Goal: Transaction & Acquisition: Book appointment/travel/reservation

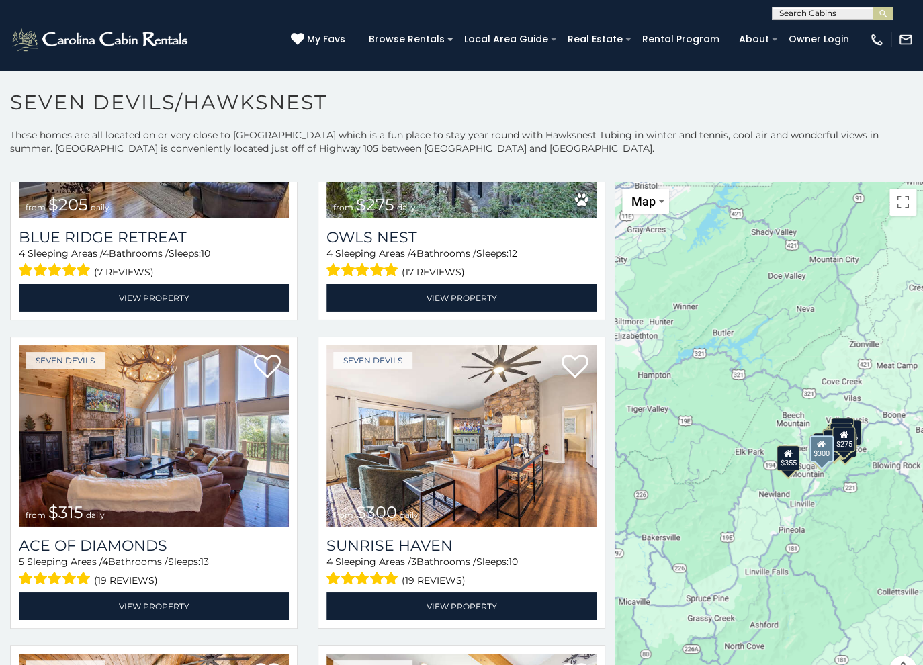
scroll to position [2097, 0]
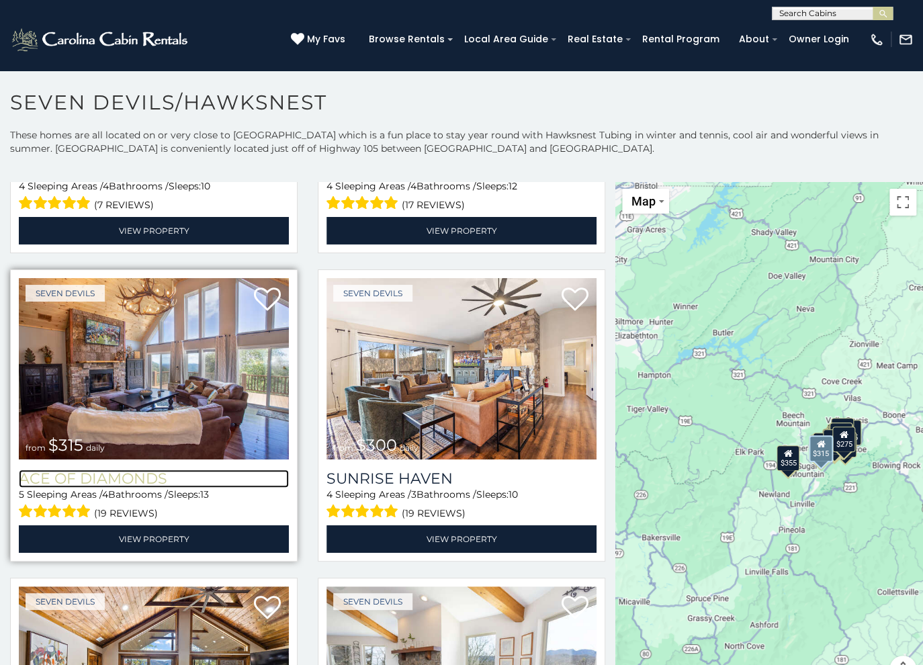
click at [113, 474] on h3 "Ace of Diamonds" at bounding box center [154, 478] width 270 height 18
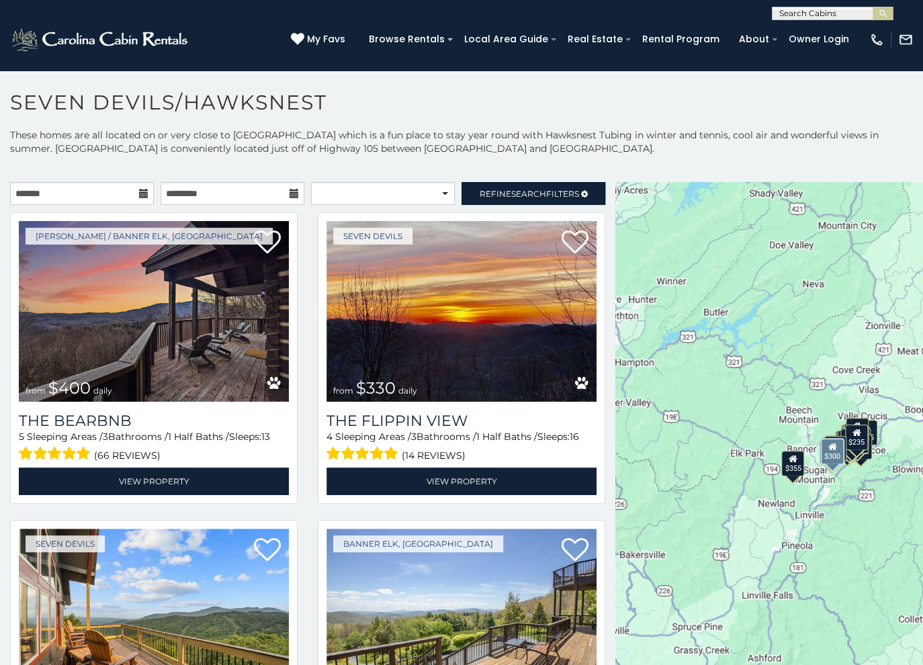
scroll to position [2097, 0]
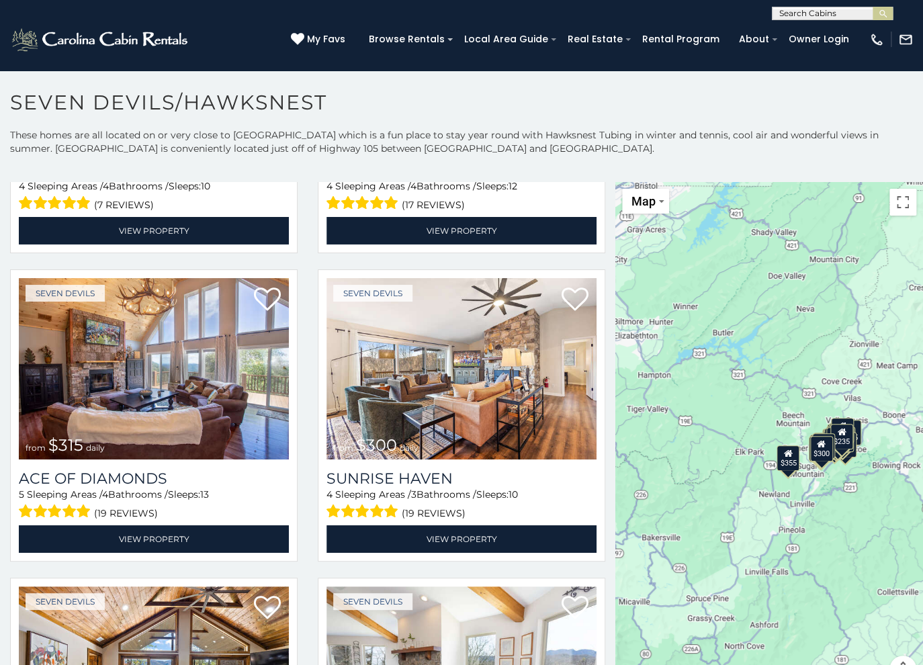
click at [802, 539] on div "$400 $330 $180 $355 $485 $195 $205 $305 $375 $325 $436 $230 $205 $275 $315 $300…" at bounding box center [769, 440] width 308 height 516
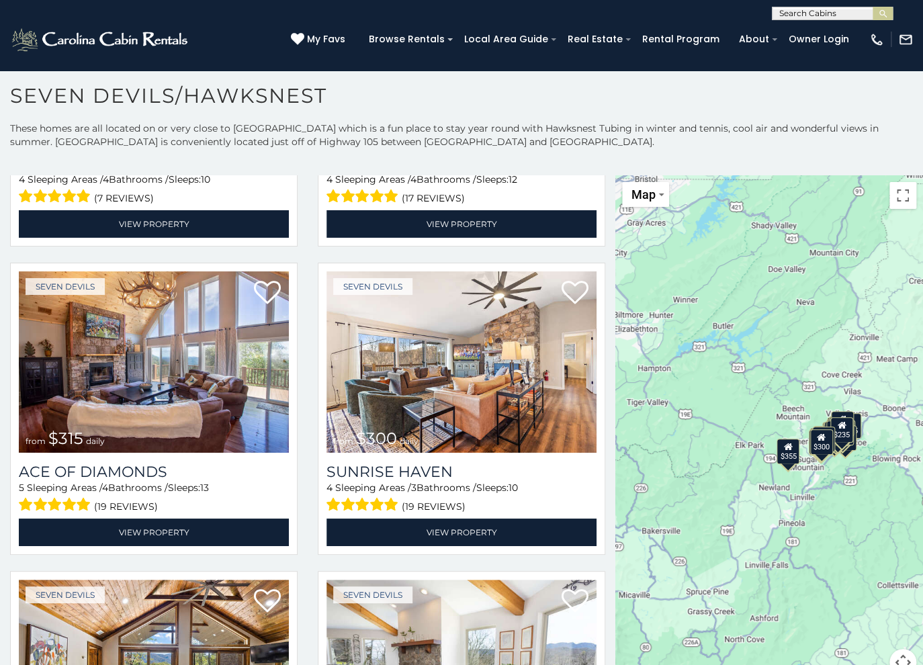
click at [906, 662] on button "Map camera controls" at bounding box center [902, 662] width 27 height 27
click at [865, 595] on button "Zoom in" at bounding box center [868, 594] width 27 height 27
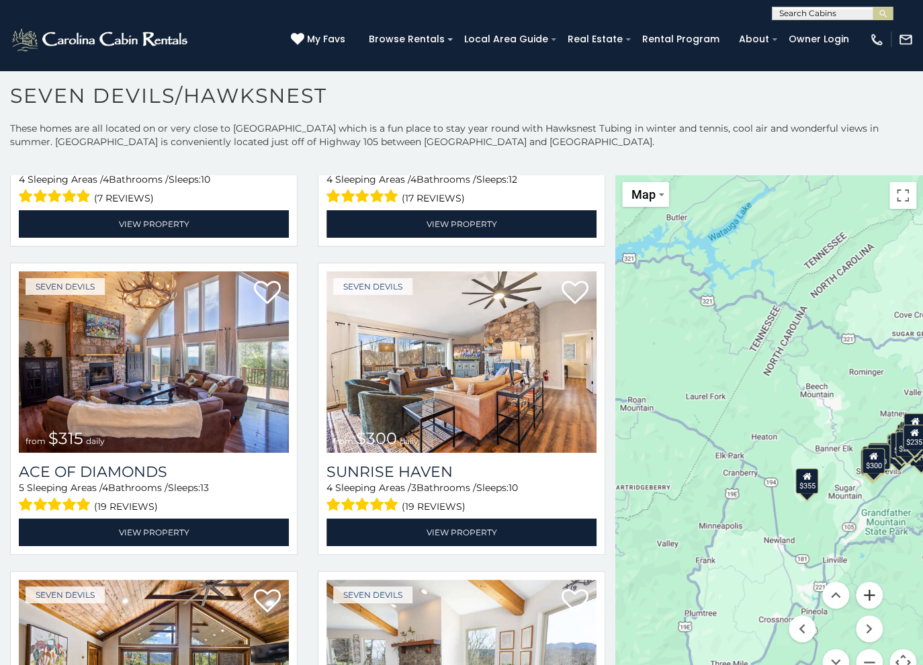
click at [866, 594] on button "Zoom in" at bounding box center [868, 594] width 27 height 27
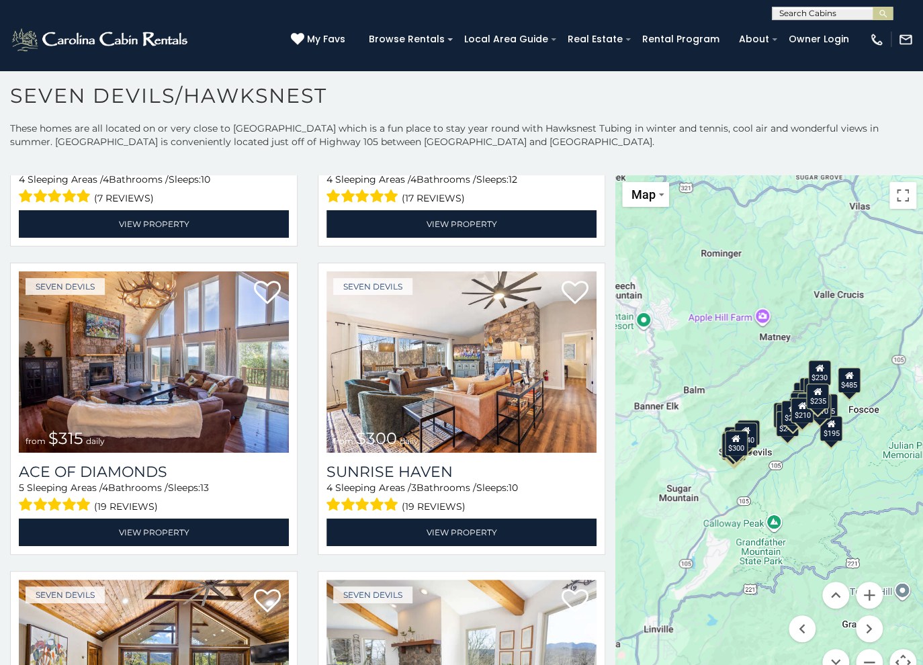
drag, startPoint x: 895, startPoint y: 532, endPoint x: 651, endPoint y: 474, distance: 250.5
click at [651, 474] on div "$400 $330 $180 $355 $485 $195 $205 $305 $375 $325 $436 $230 $205 $275 $315 $300…" at bounding box center [769, 433] width 308 height 516
click at [869, 594] on button "Zoom in" at bounding box center [868, 594] width 27 height 27
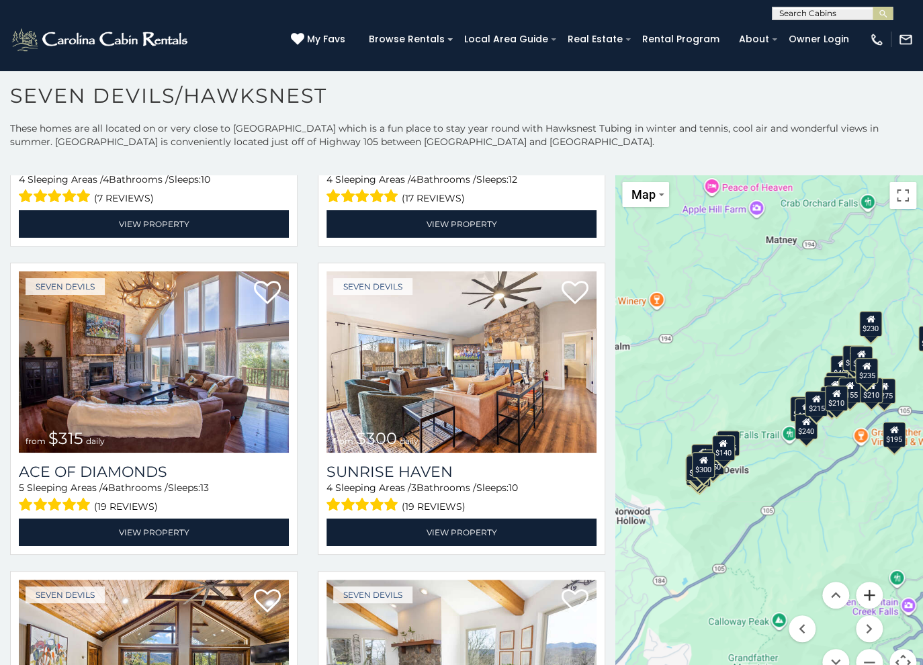
click at [869, 594] on button "Zoom in" at bounding box center [868, 594] width 27 height 27
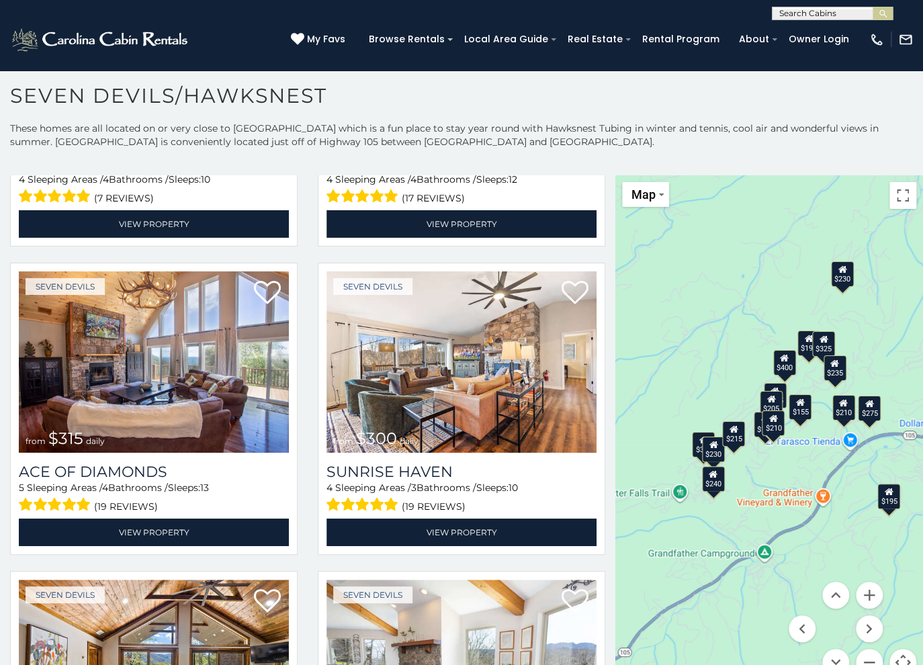
drag, startPoint x: 863, startPoint y: 482, endPoint x: 734, endPoint y: 532, distance: 138.8
click at [734, 532] on div "$400 $330 $180 $355 $485 $195 $205 $305 $375 $325 $436 $230 $205 $275 $315 $300…" at bounding box center [769, 433] width 308 height 516
click at [867, 595] on button "Zoom in" at bounding box center [868, 594] width 27 height 27
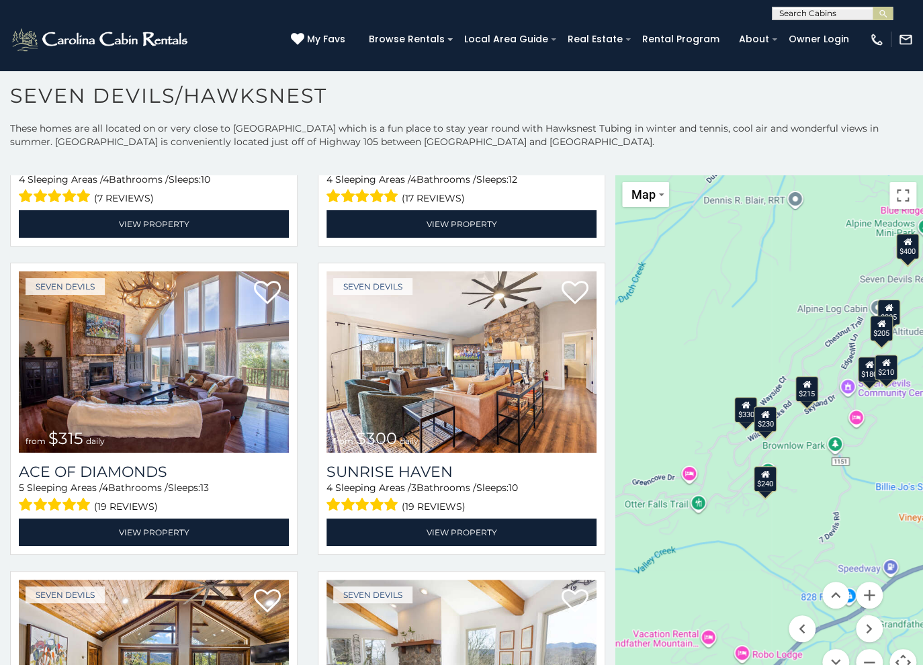
drag, startPoint x: 777, startPoint y: 469, endPoint x: 822, endPoint y: 457, distance: 46.4
click at [822, 457] on div "$400 $330 $180 $355 $485 $195 $205 $305 $375 $325 $436 $230 $205 $275 $315 $300…" at bounding box center [769, 433] width 308 height 516
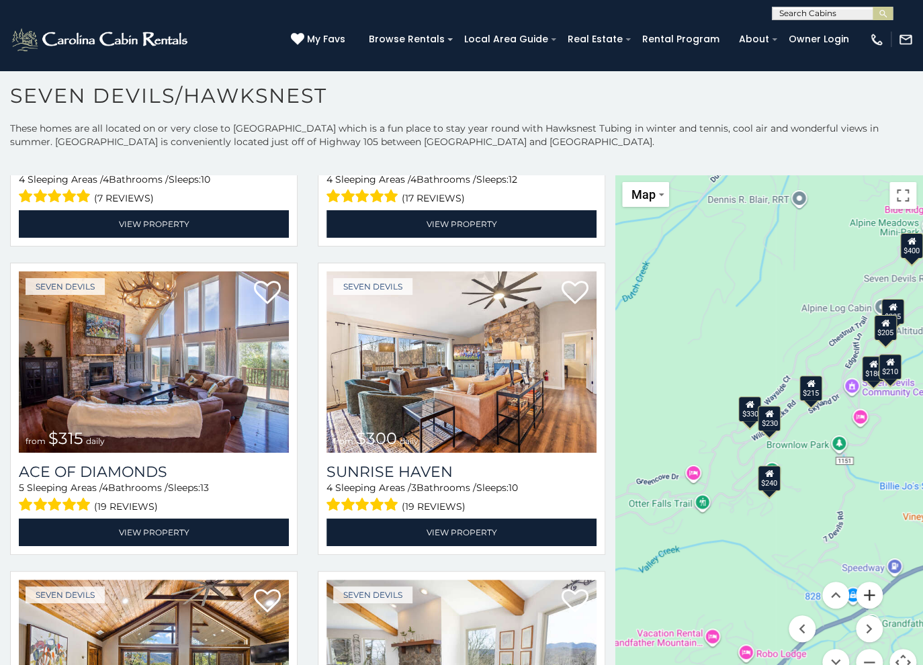
click at [869, 600] on button "Zoom in" at bounding box center [868, 594] width 27 height 27
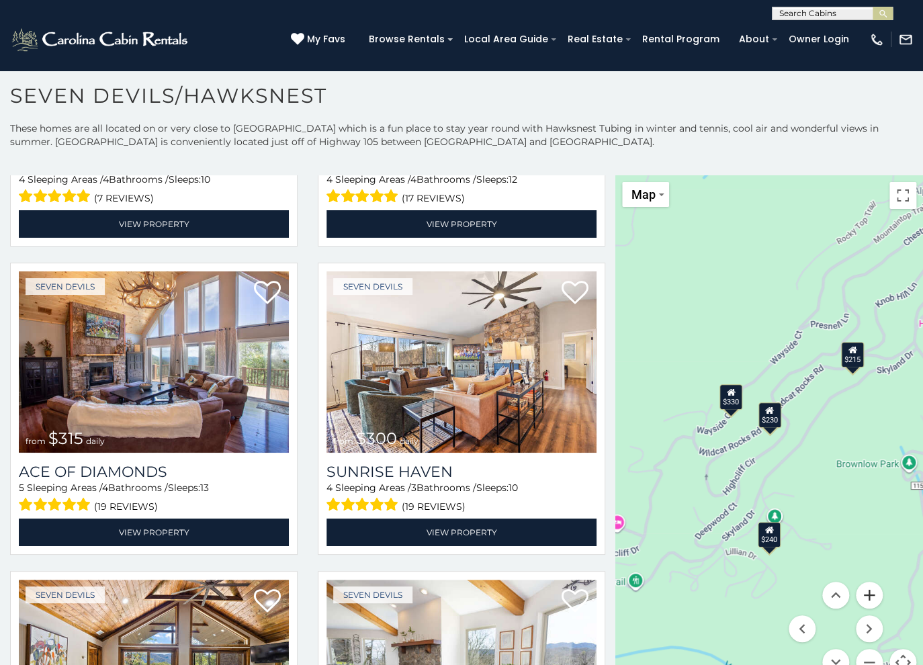
click at [869, 600] on button "Zoom in" at bounding box center [868, 594] width 27 height 27
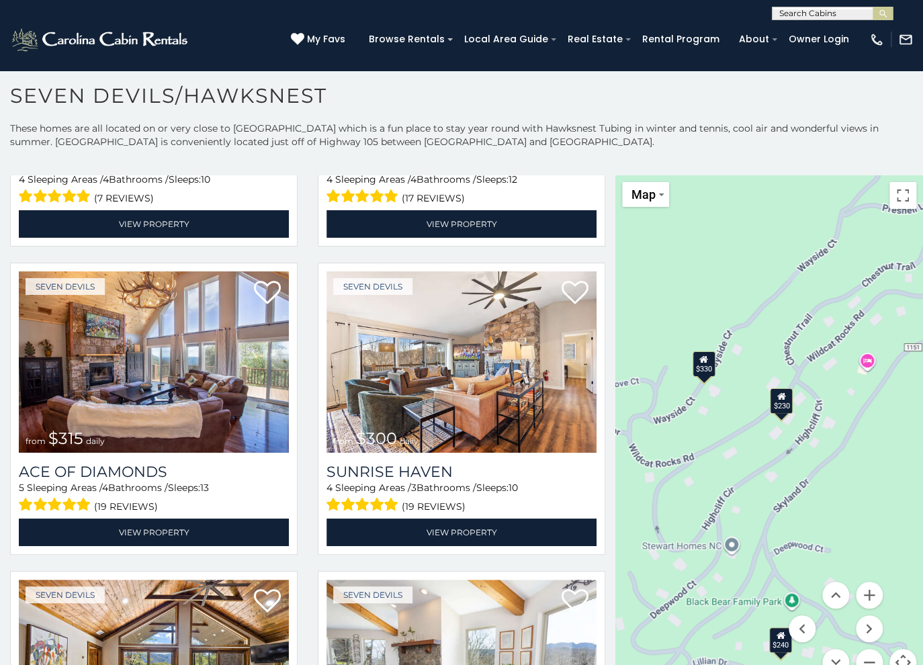
drag, startPoint x: 880, startPoint y: 453, endPoint x: 889, endPoint y: 446, distance: 11.6
click at [889, 446] on div "$400 $330 $180 $355 $485 $195 $205 $305 $375 $325 $436 $230 $205 $275 $315 $300…" at bounding box center [769, 433] width 308 height 516
click at [870, 596] on button "Zoom in" at bounding box center [868, 594] width 27 height 27
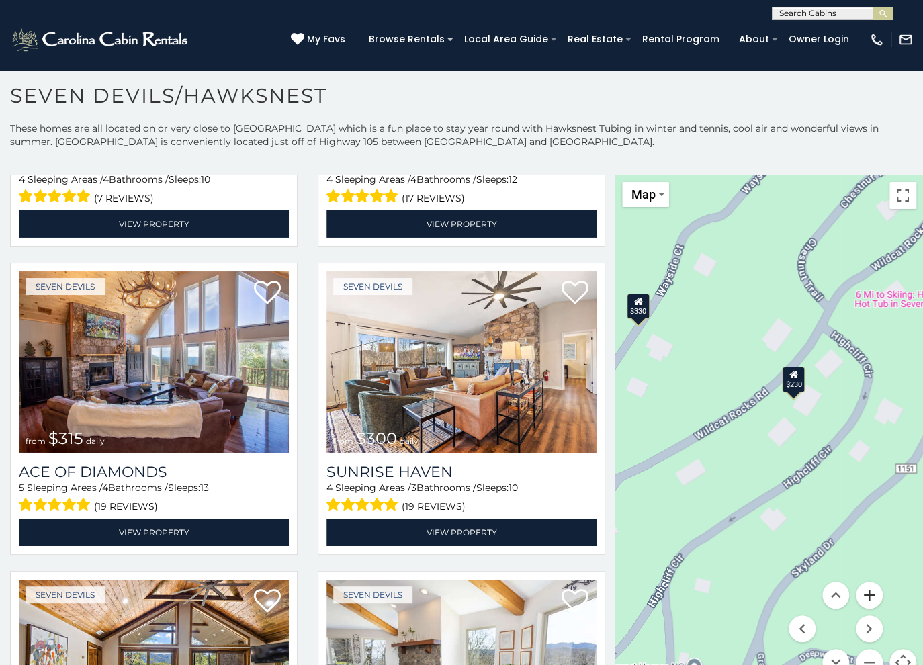
click at [870, 596] on button "Zoom in" at bounding box center [868, 594] width 27 height 27
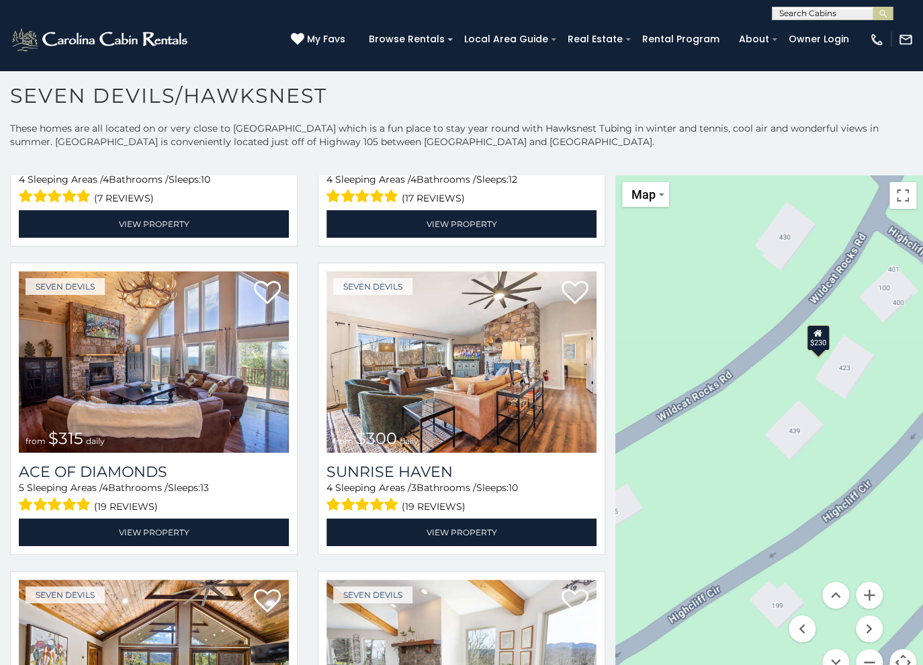
click at [816, 340] on div "$230" at bounding box center [817, 337] width 23 height 26
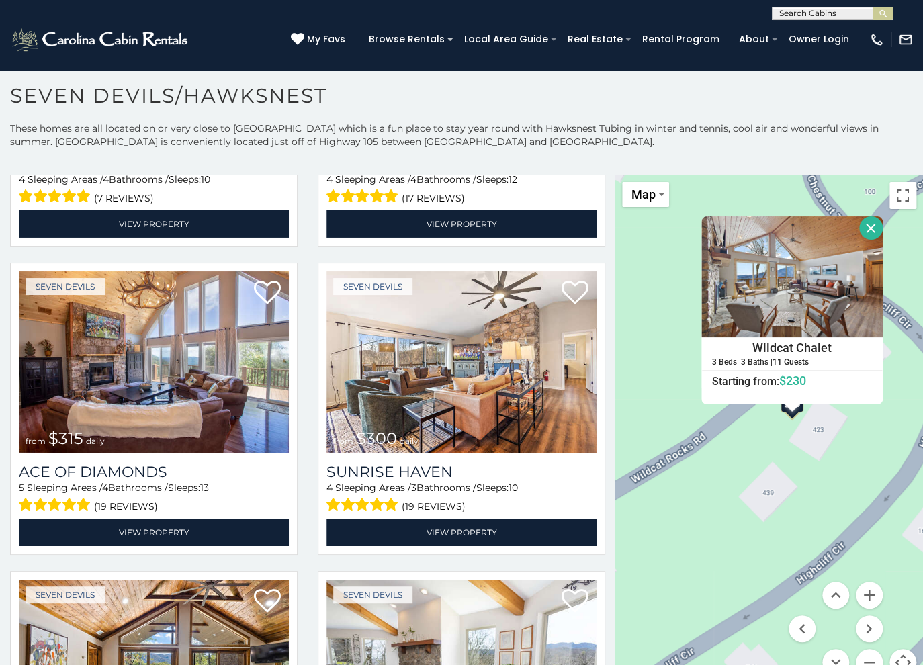
click at [871, 230] on button "Close" at bounding box center [870, 227] width 23 height 23
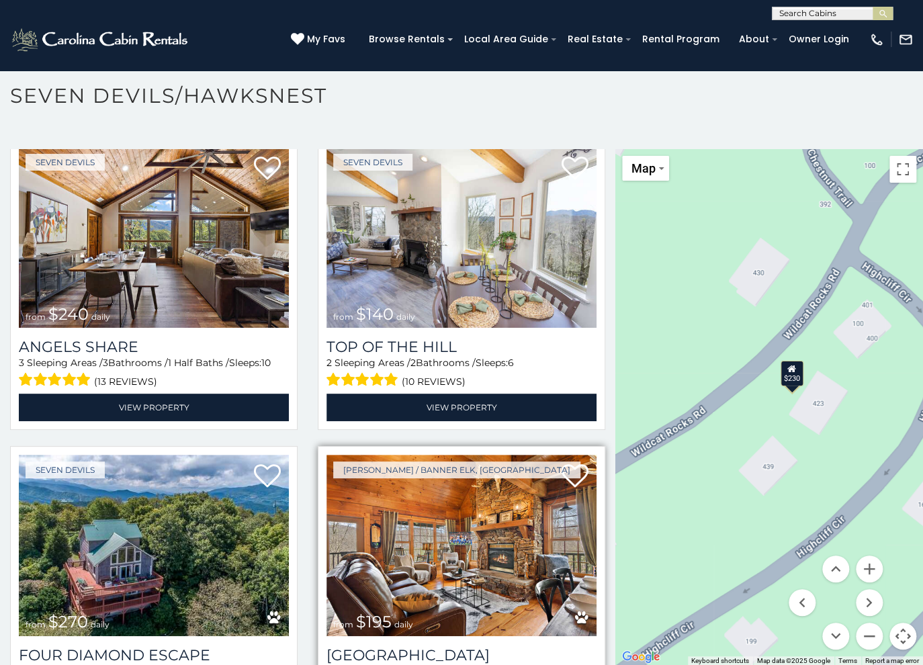
scroll to position [2910, 0]
